Goal: Task Accomplishment & Management: Complete application form

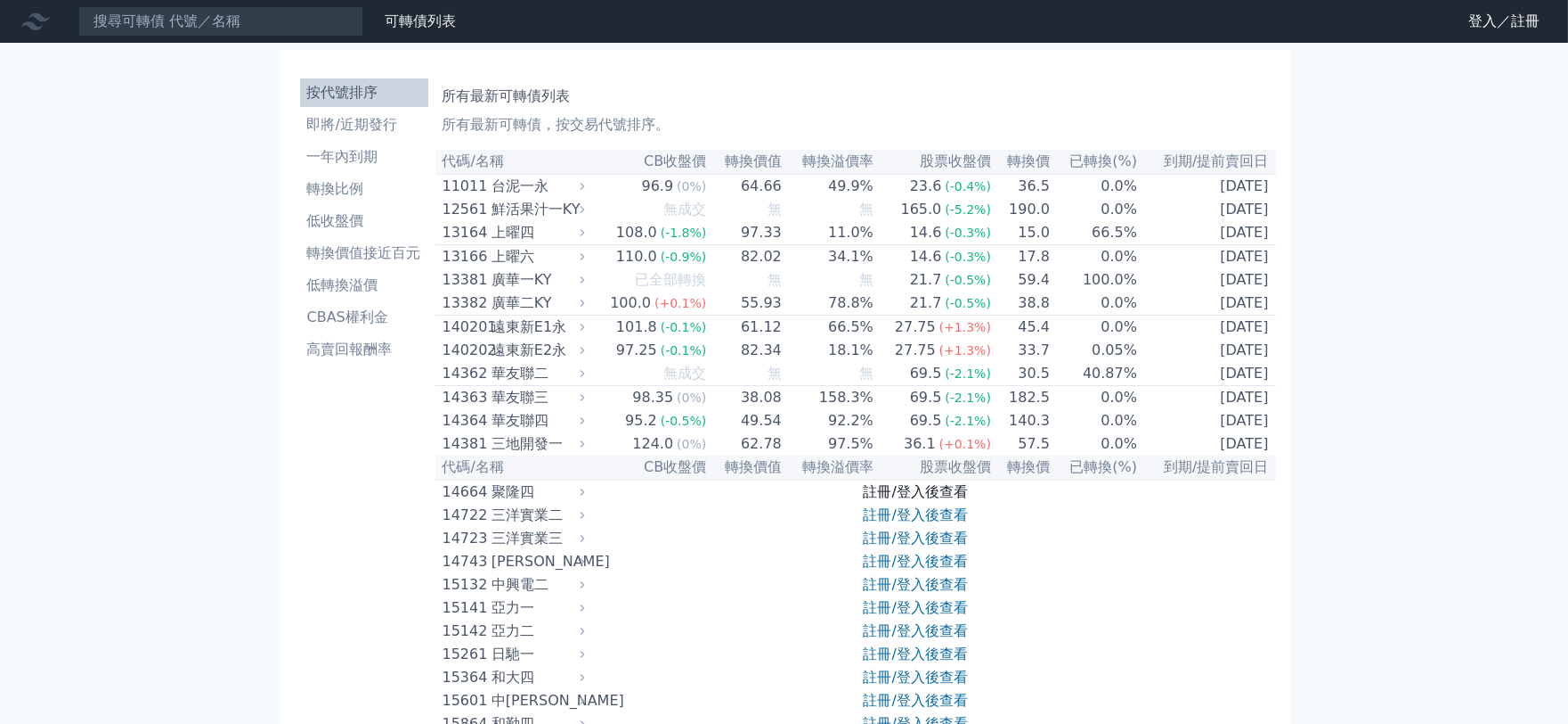
click at [918, 500] on link "註冊/登入後查看" at bounding box center [916, 491] width 104 height 17
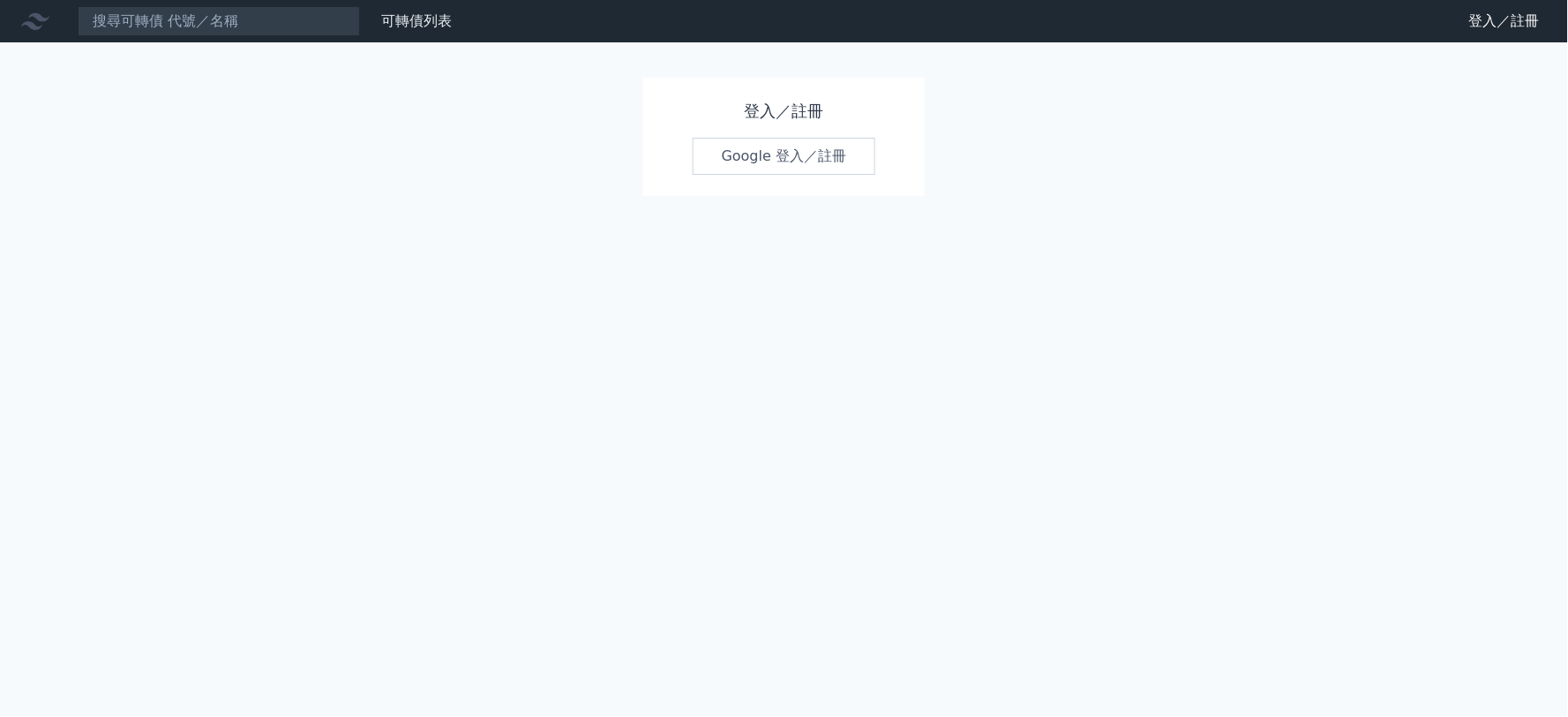
click at [789, 156] on link "Google 登入／註冊" at bounding box center [784, 156] width 184 height 37
